Goal: Use online tool/utility: Utilize a website feature to perform a specific function

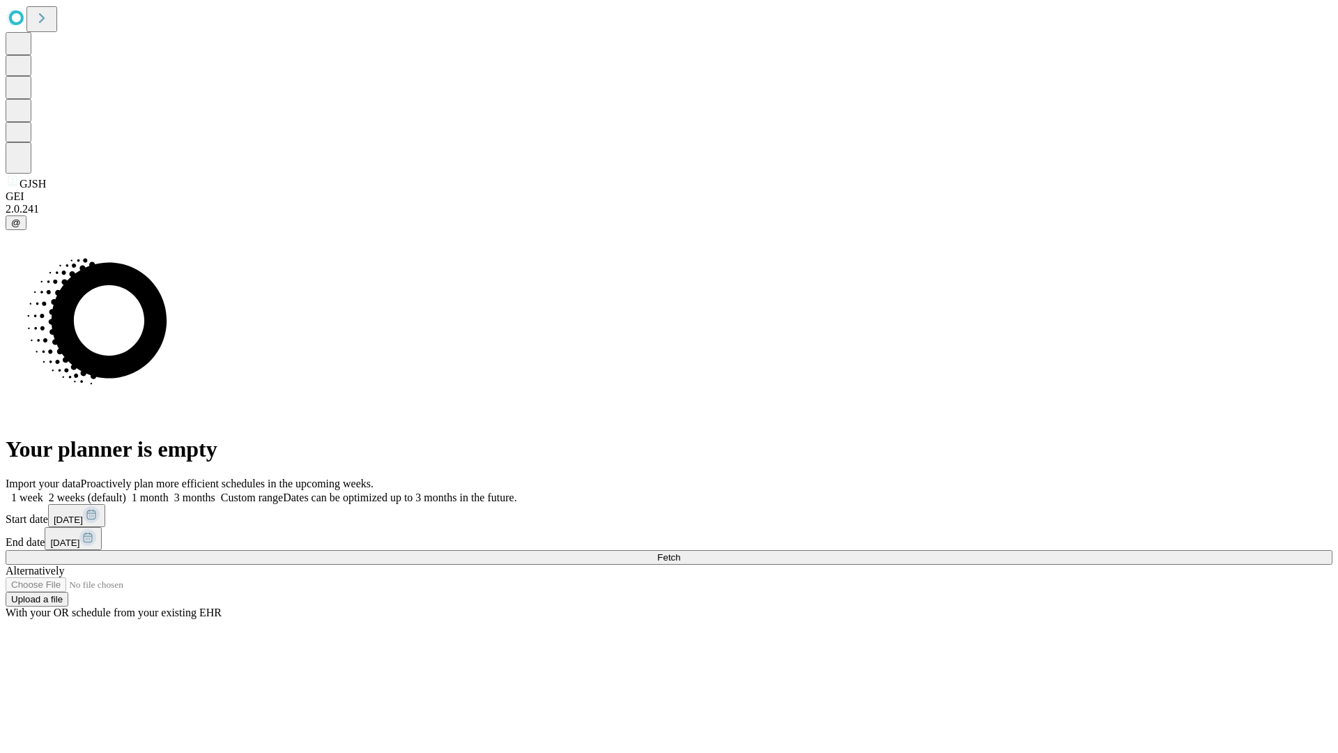
click at [680, 552] on span "Fetch" at bounding box center [668, 557] width 23 height 10
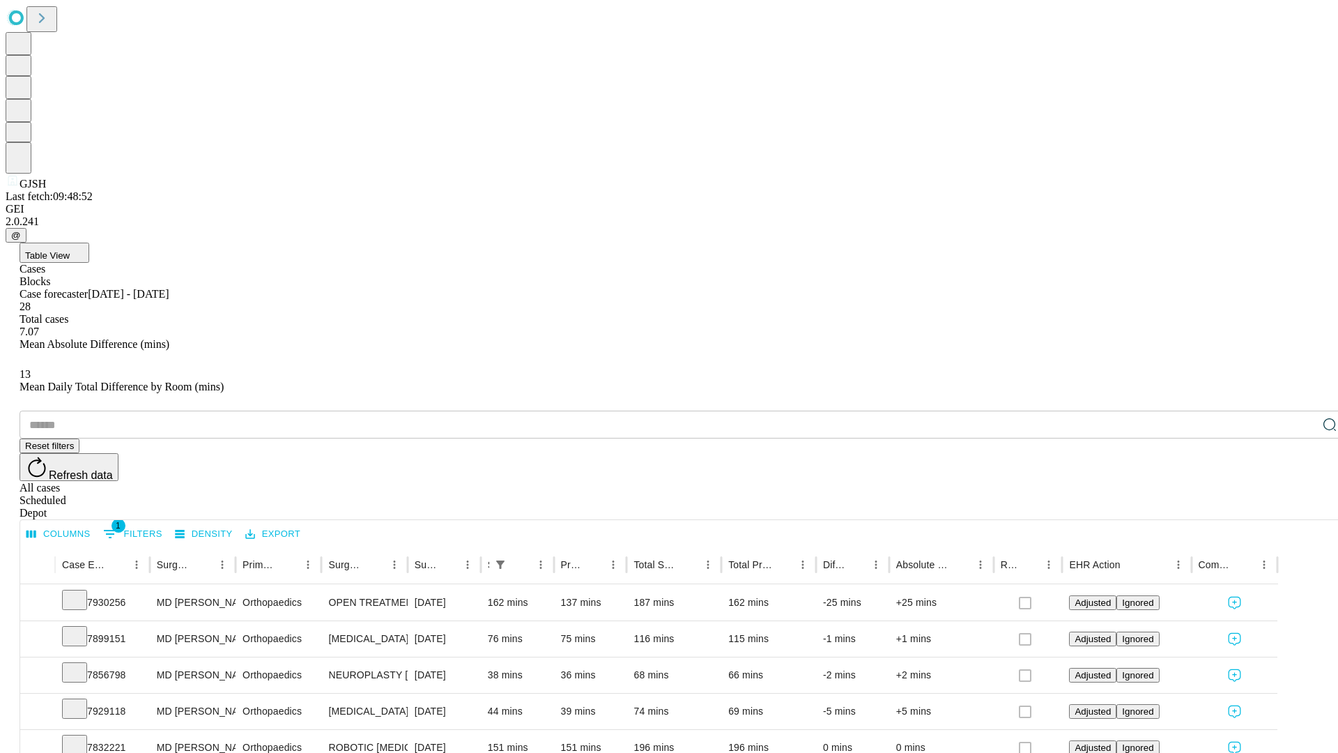
click at [70, 250] on span "Table View" at bounding box center [47, 255] width 45 height 10
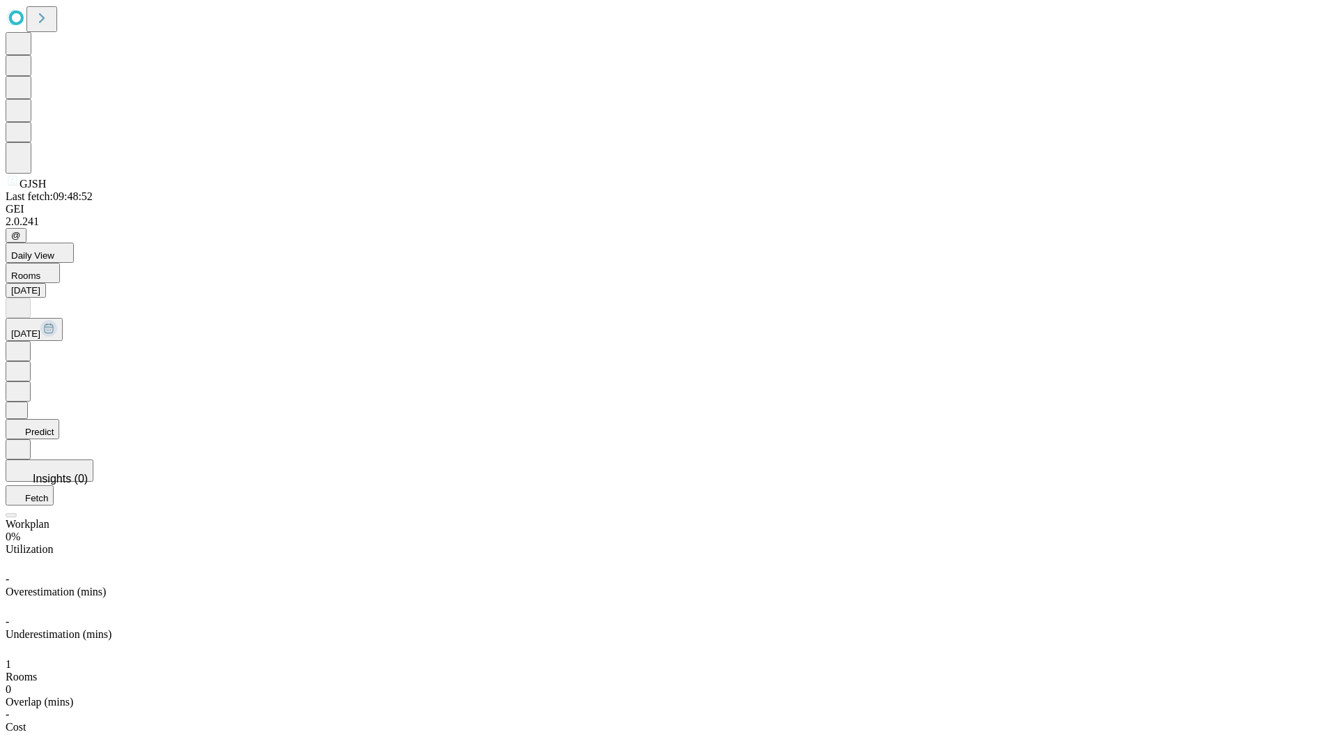
click at [59, 419] on button "Predict" at bounding box center [33, 429] width 54 height 20
